Goal: Information Seeking & Learning: Find specific fact

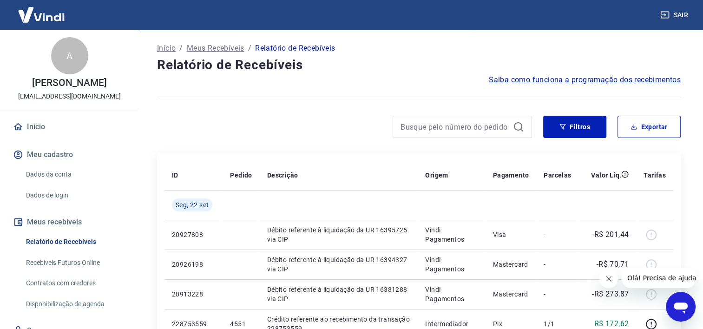
click at [681, 308] on icon "Abrir janela de mensagens" at bounding box center [680, 307] width 14 height 11
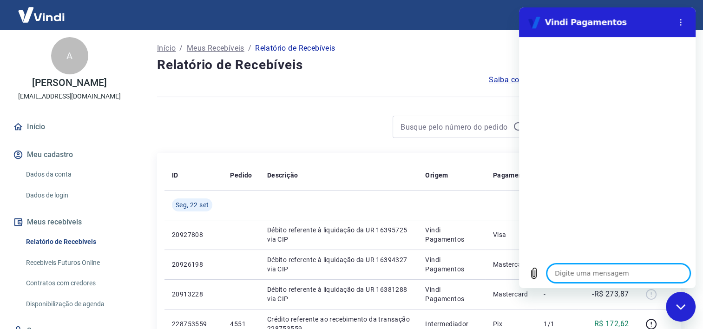
type textarea "P"
type textarea "x"
type textarea "Pe"
type textarea "x"
type textarea "Per"
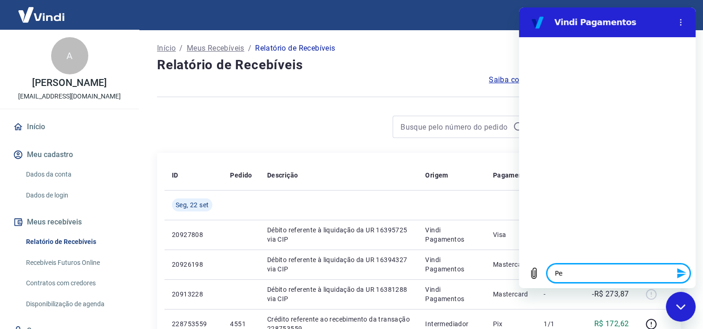
type textarea "x"
type textarea "Perc"
type textarea "x"
type textarea "Perce"
type textarea "x"
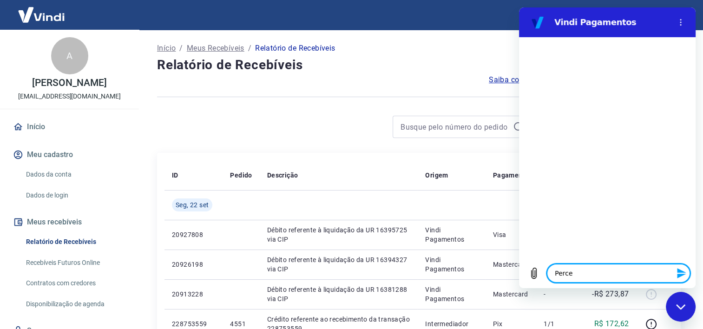
type textarea "Percen"
type textarea "x"
type textarea "Percent"
type textarea "x"
type textarea "Percentu"
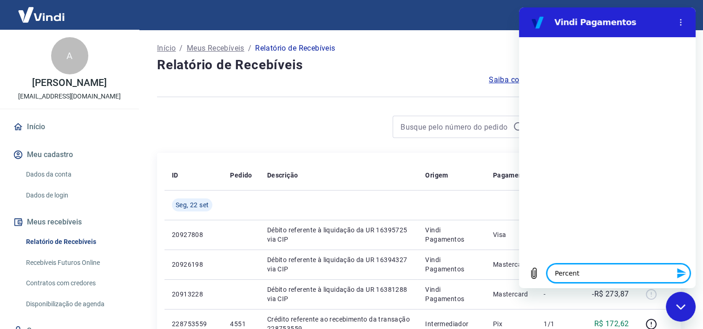
type textarea "x"
type textarea "Percentua"
type textarea "x"
type textarea "Percentual"
type textarea "x"
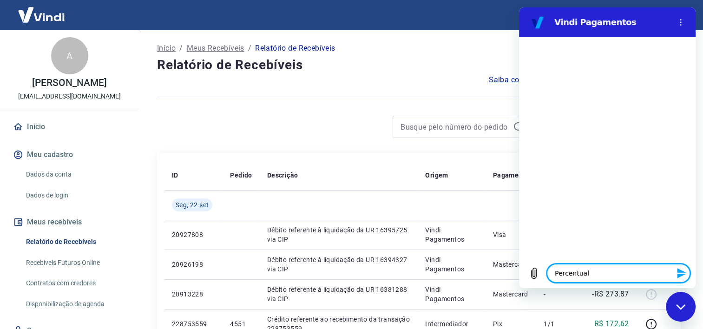
type textarea "Percentual"
type textarea "x"
type textarea "Percentual T"
type textarea "x"
type textarea "Percentual Ta"
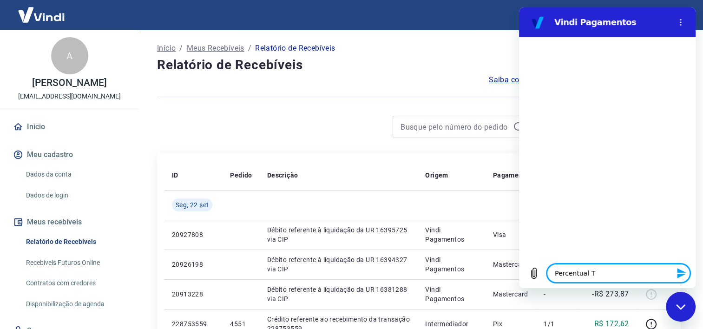
type textarea "x"
type textarea "Percentual Tax"
type textarea "x"
type textarea "Percentual Taxa"
type textarea "x"
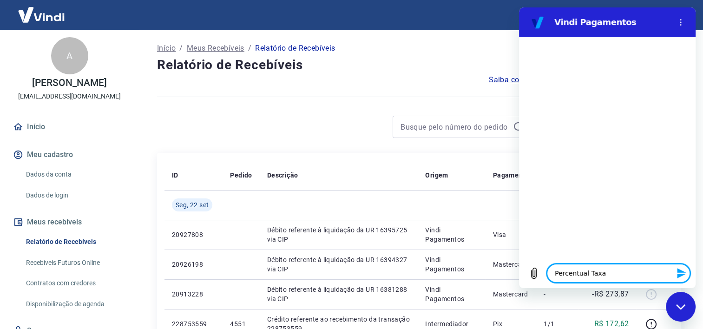
type textarea "Percentual Taxa"
type textarea "x"
type textarea "Percentual Taxa V"
type textarea "x"
type textarea "Percentual Taxa Vi"
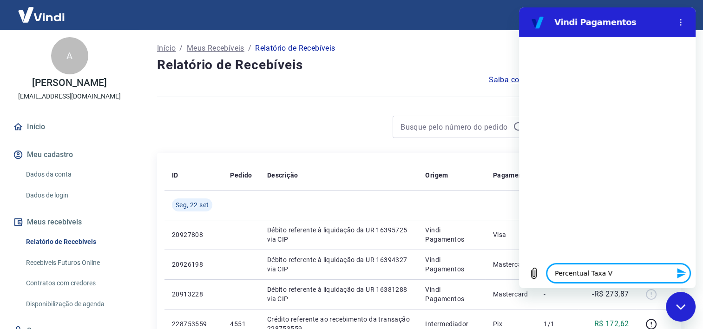
type textarea "x"
type textarea "Percentual Taxa Vin"
type textarea "x"
type textarea "Percentual Taxa Vind"
type textarea "x"
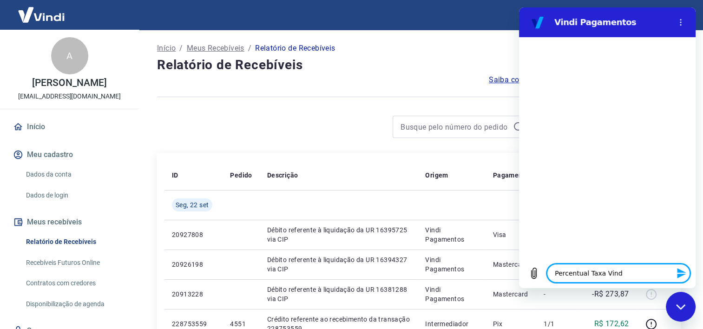
type textarea "Percentual Taxa Vindi"
type textarea "x"
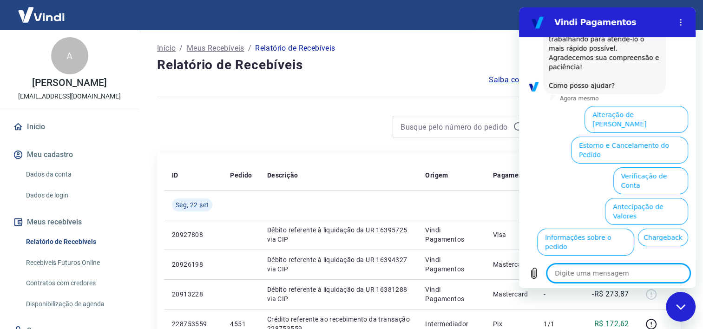
scroll to position [131, 0]
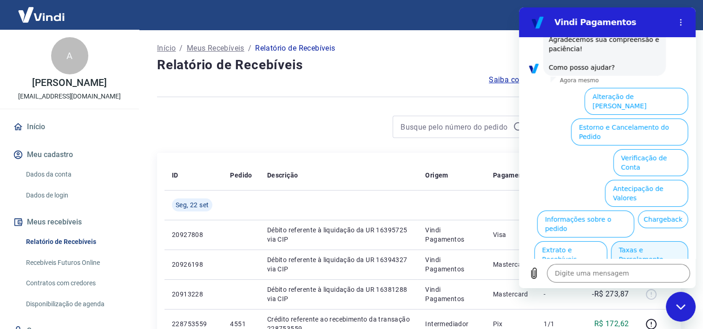
click at [623, 241] on button "Taxas e Parcelamento" at bounding box center [649, 254] width 77 height 27
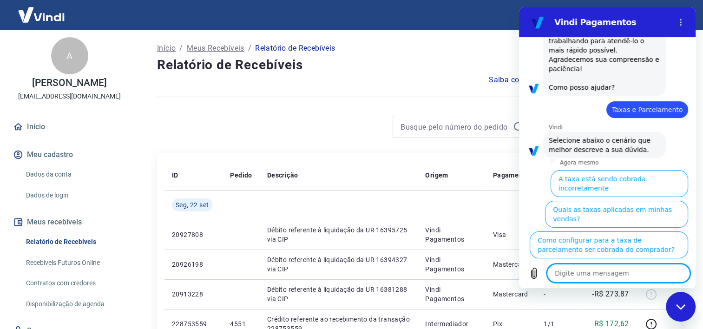
scroll to position [128, 0]
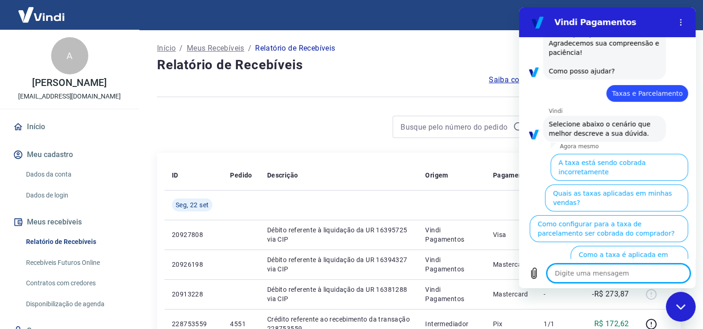
click at [593, 276] on button "Como saber a taxa no caso de Antecipação?" at bounding box center [616, 289] width 143 height 27
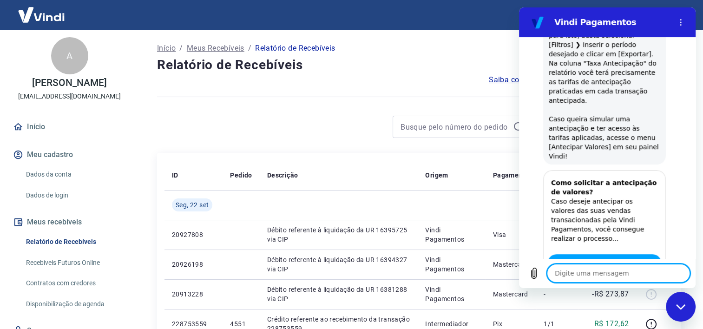
scroll to position [482, 0]
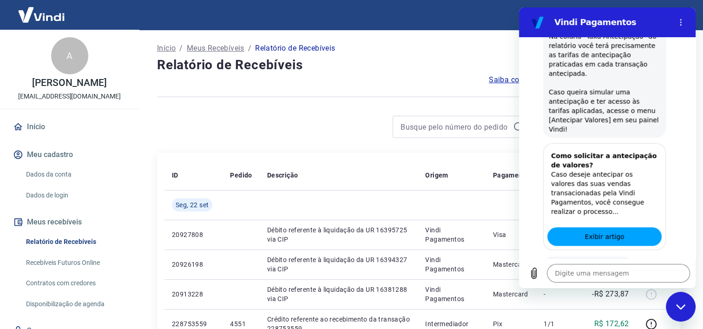
click at [640, 285] on button "Sim" at bounding box center [642, 294] width 27 height 18
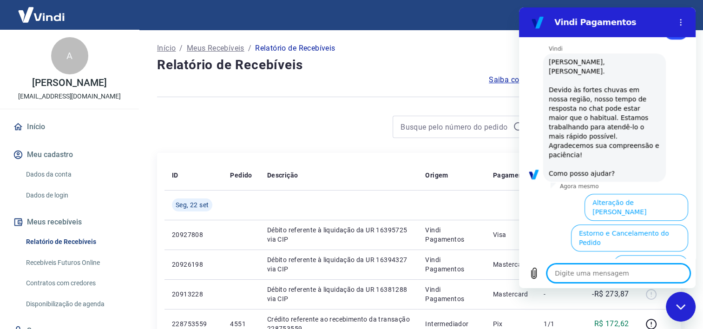
scroll to position [797, 0]
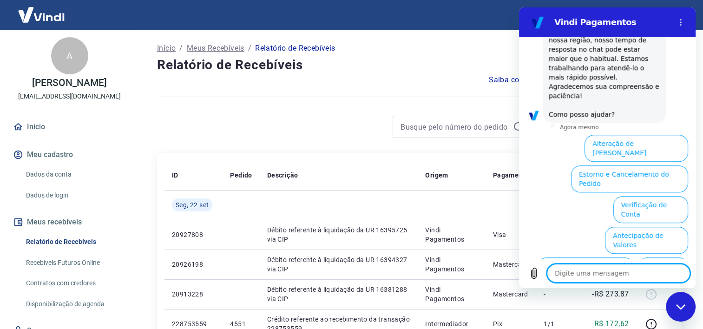
click at [618, 288] on button "Taxas e Parcelamento" at bounding box center [649, 301] width 77 height 27
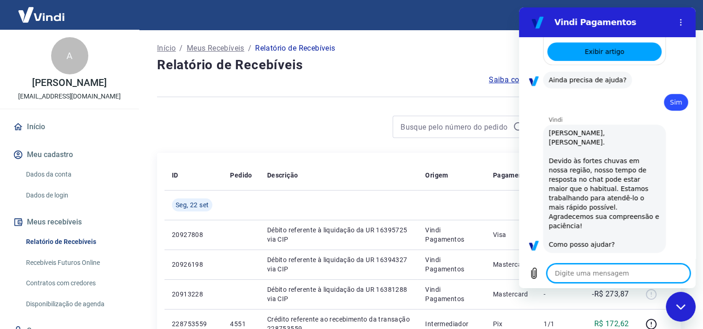
scroll to position [793, 0]
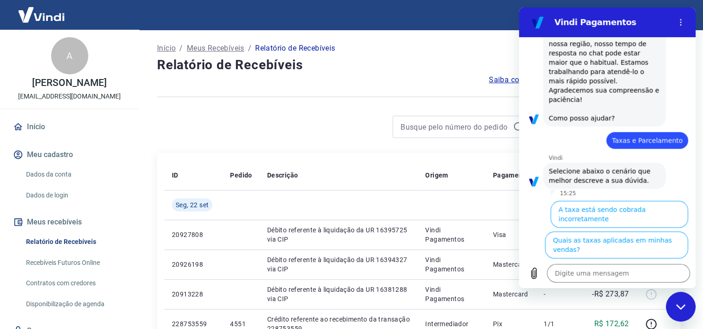
click at [304, 132] on div at bounding box center [344, 127] width 375 height 22
click at [391, 62] on h4 "Relatório de Recebíveis" at bounding box center [418, 65] width 523 height 19
click at [321, 85] on div at bounding box center [418, 96] width 523 height 23
click at [680, 24] on circle "Menu de opções" at bounding box center [680, 24] width 1 height 1
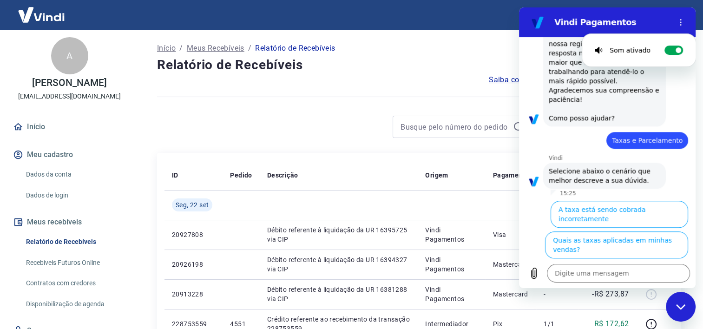
click at [414, 41] on div "Início / Meus Recebíveis / Relatório de Recebíveis" at bounding box center [418, 48] width 523 height 15
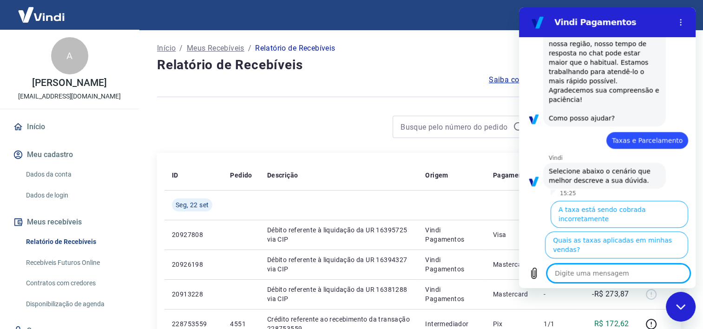
click at [588, 276] on textarea at bounding box center [617, 273] width 143 height 19
click at [597, 231] on button "Quais as taxas aplicadas em minhas vendas?" at bounding box center [616, 244] width 143 height 27
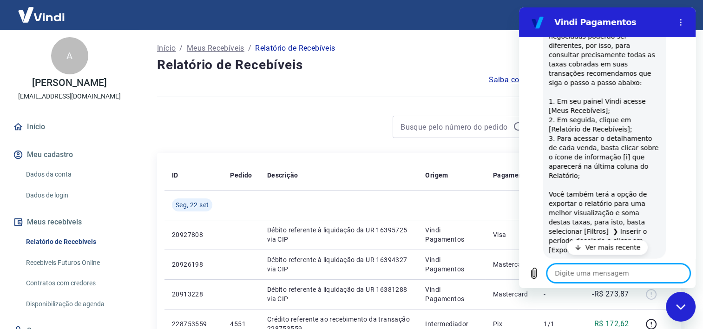
scroll to position [1120, 0]
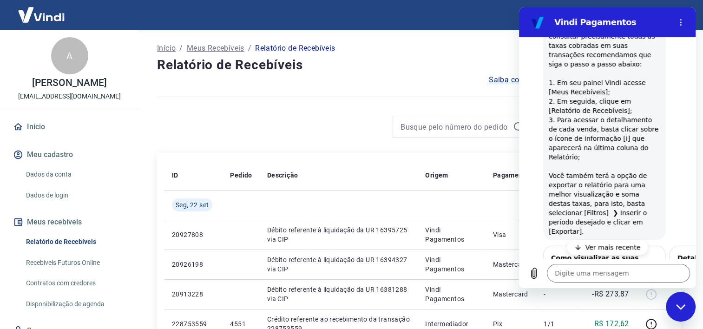
click at [599, 247] on p "Ver mais recente" at bounding box center [612, 246] width 55 height 9
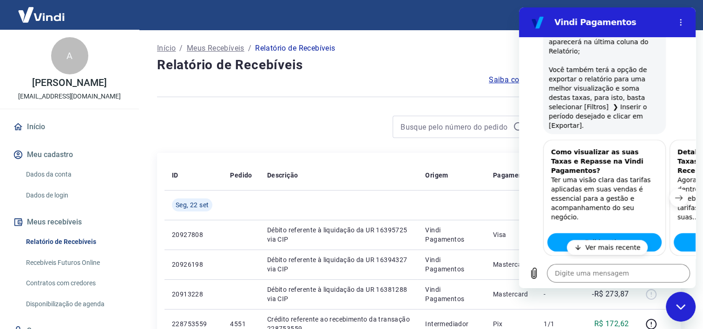
scroll to position [1236, 0]
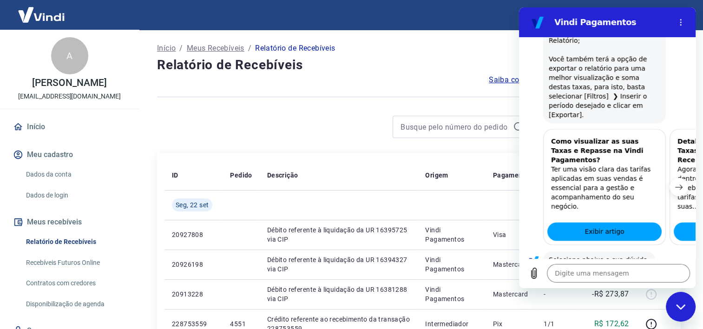
click at [603, 311] on button "Como visualizar a taxa cobrada em um pedido" at bounding box center [613, 324] width 149 height 27
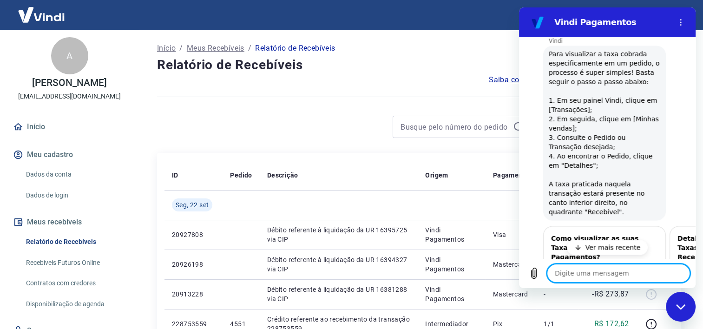
scroll to position [1512, 0]
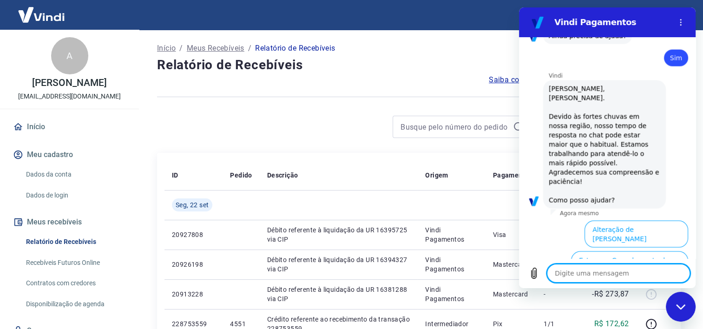
scroll to position [1828, 0]
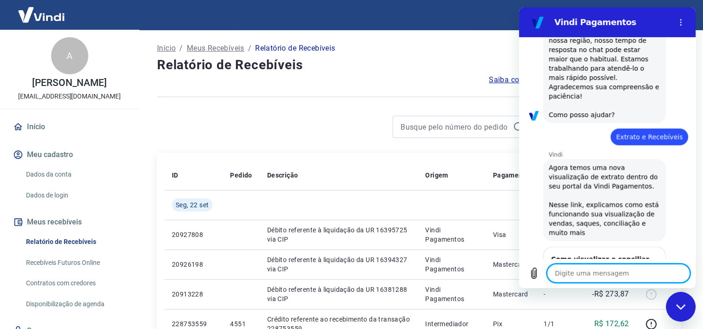
scroll to position [1911, 0]
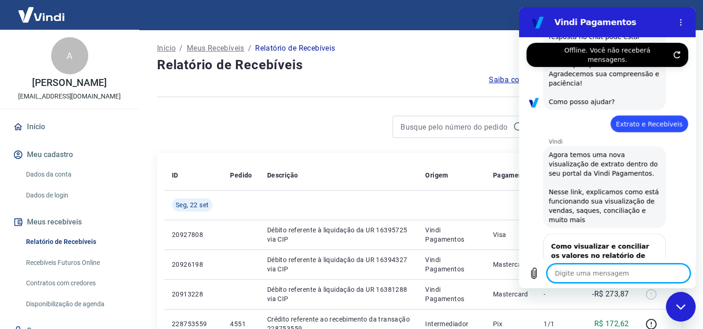
scroll to position [1926, 0]
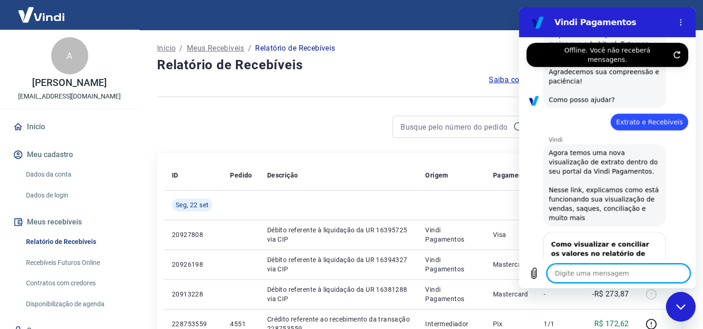
click at [674, 310] on div "Fechar janela de mensagens" at bounding box center [680, 307] width 28 height 28
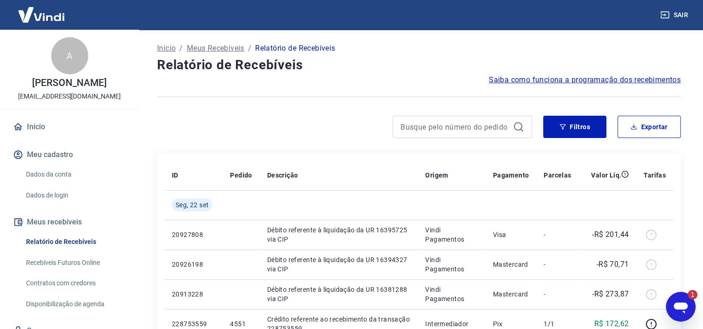
scroll to position [0, 0]
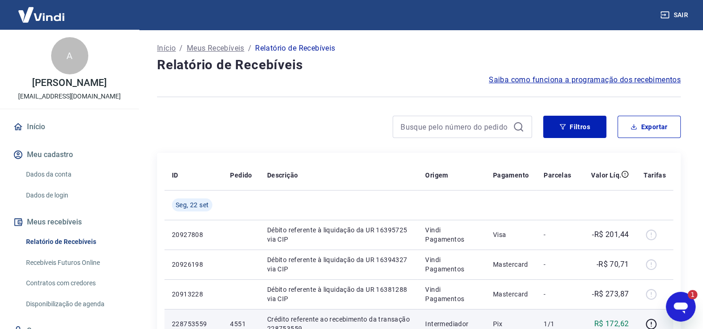
type textarea "x"
